Goal: Task Accomplishment & Management: Manage account settings

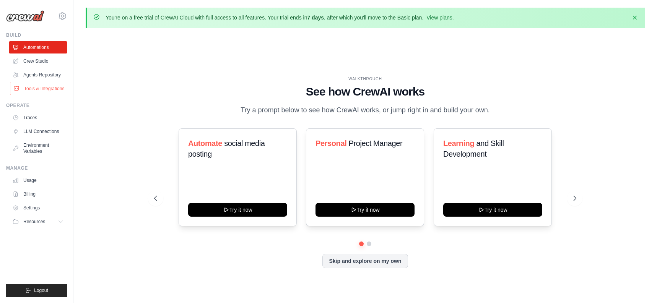
click at [31, 91] on link "Tools & Integrations" at bounding box center [39, 89] width 58 height 12
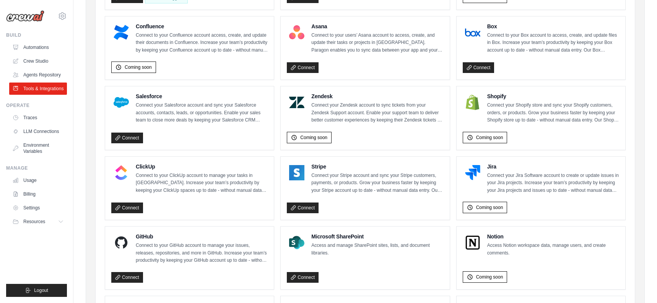
scroll to position [308, 0]
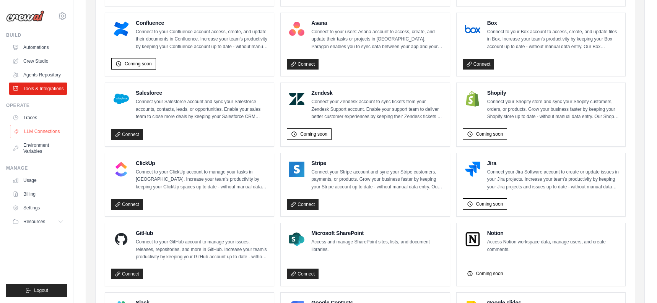
click at [45, 138] on link "LLM Connections" at bounding box center [39, 131] width 58 height 12
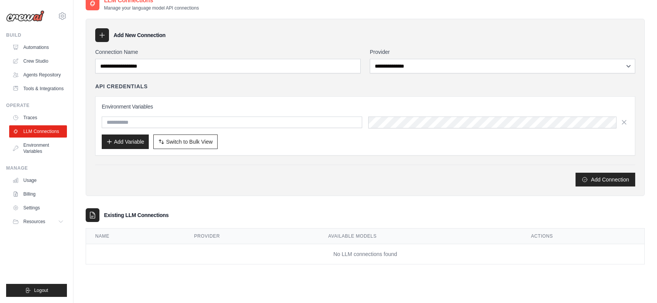
scroll to position [42, 0]
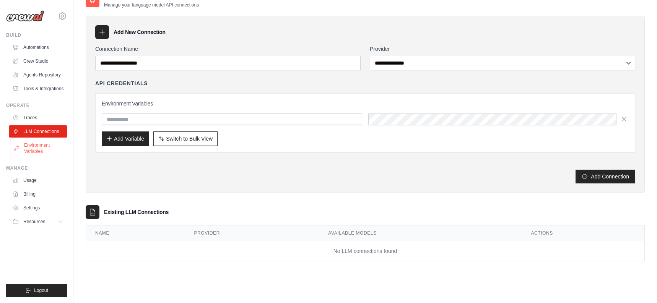
click at [32, 157] on link "Environment Variables" at bounding box center [39, 148] width 58 height 18
